Goal: Find specific page/section

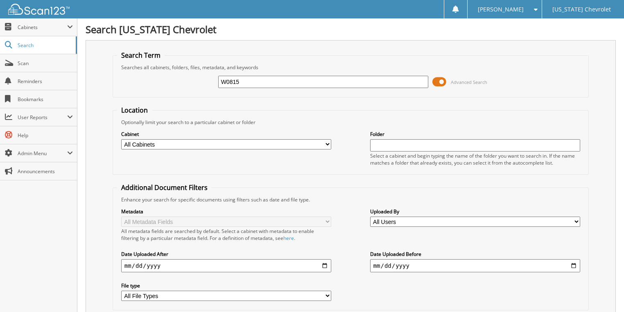
type input "W0815"
click at [46, 28] on span "Cabinets" at bounding box center [43, 27] width 50 height 7
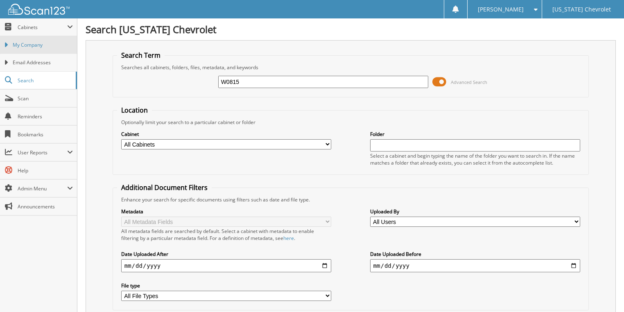
click at [45, 44] on span "My Company" at bounding box center [43, 44] width 60 height 7
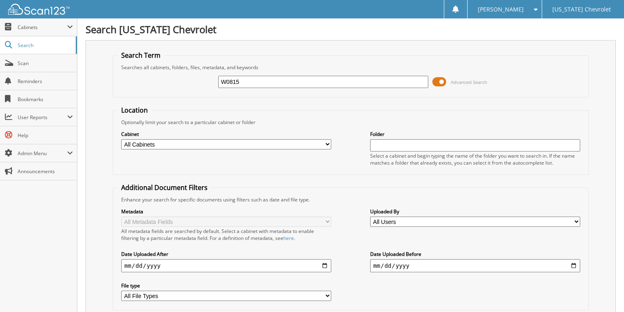
type input "W0815"
drag, startPoint x: 241, startPoint y: 80, endPoint x: 160, endPoint y: 79, distance: 81.1
click at [160, 79] on div "W0815 Advanced Search" at bounding box center [351, 82] width 468 height 22
type input "W0851"
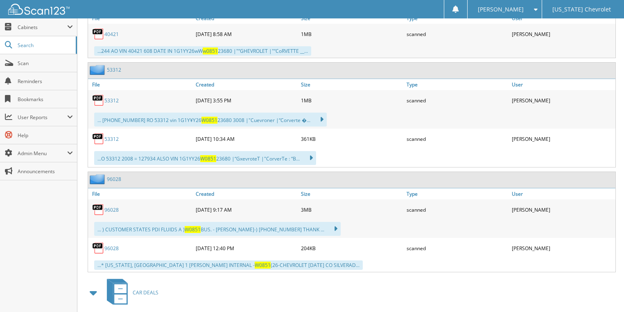
scroll to position [799, 0]
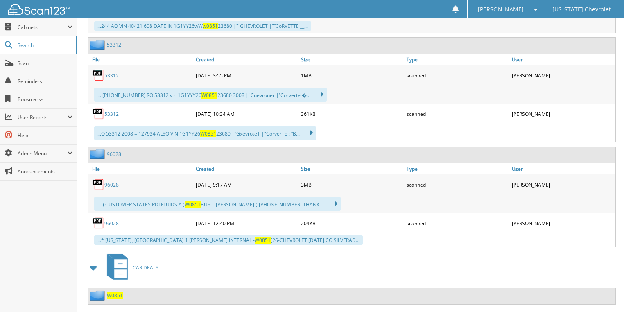
click at [113, 292] on span "W0851" at bounding box center [115, 295] width 16 height 7
